Goal: Information Seeking & Learning: Learn about a topic

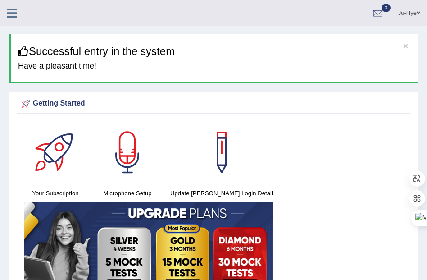
click at [16, 13] on icon at bounding box center [12, 13] width 10 height 12
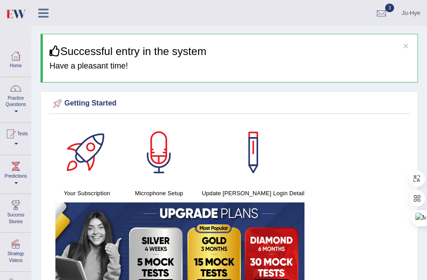
click at [44, 15] on icon at bounding box center [43, 13] width 10 height 12
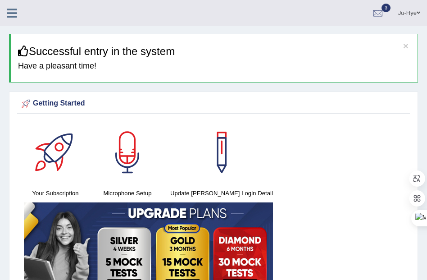
click at [9, 15] on icon at bounding box center [12, 13] width 10 height 12
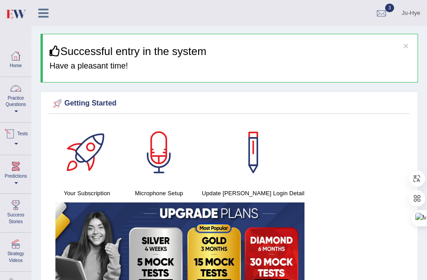
click at [22, 179] on link "Predictions" at bounding box center [15, 173] width 31 height 36
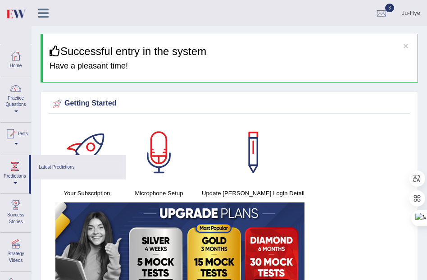
click at [46, 174] on link "Latest Predictions" at bounding box center [79, 168] width 86 height 16
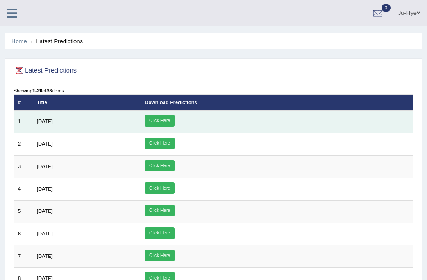
click at [175, 121] on link "Click Here" at bounding box center [160, 121] width 30 height 12
